Goal: Information Seeking & Learning: Learn about a topic

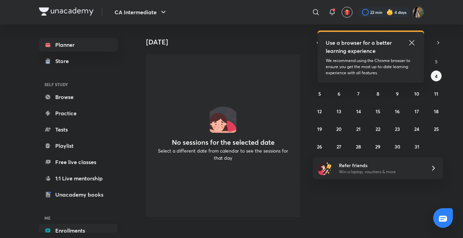
click at [78, 232] on link "Enrollments" at bounding box center [78, 231] width 79 height 14
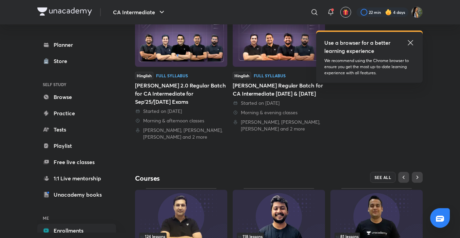
scroll to position [129, 0]
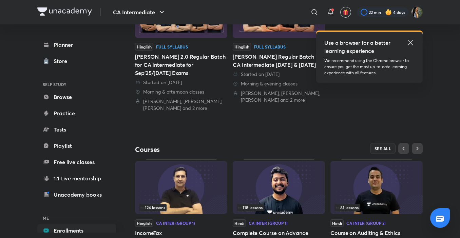
click at [411, 40] on icon at bounding box center [410, 43] width 8 height 8
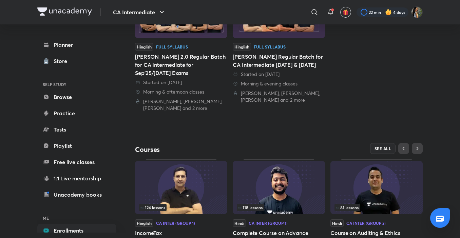
click at [346, 206] on span "81 lessons" at bounding box center [347, 207] width 23 height 4
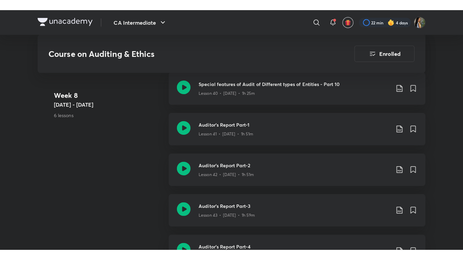
scroll to position [2223, 0]
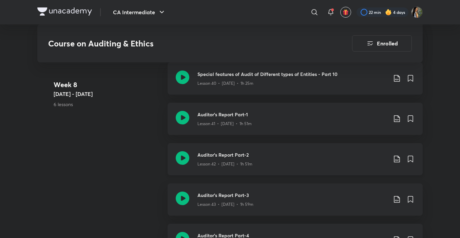
click at [340, 162] on div "Lesson 42 • [DATE] • 1h 51m" at bounding box center [292, 162] width 190 height 9
